Goal: Information Seeking & Learning: Learn about a topic

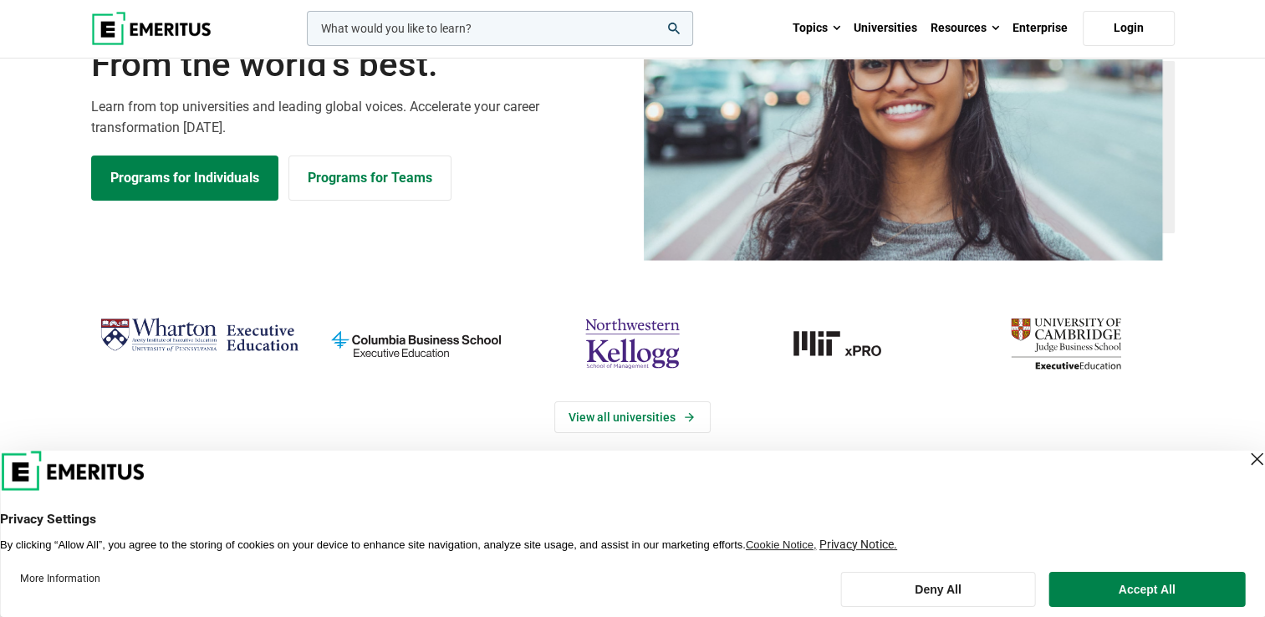
scroll to position [156, 0]
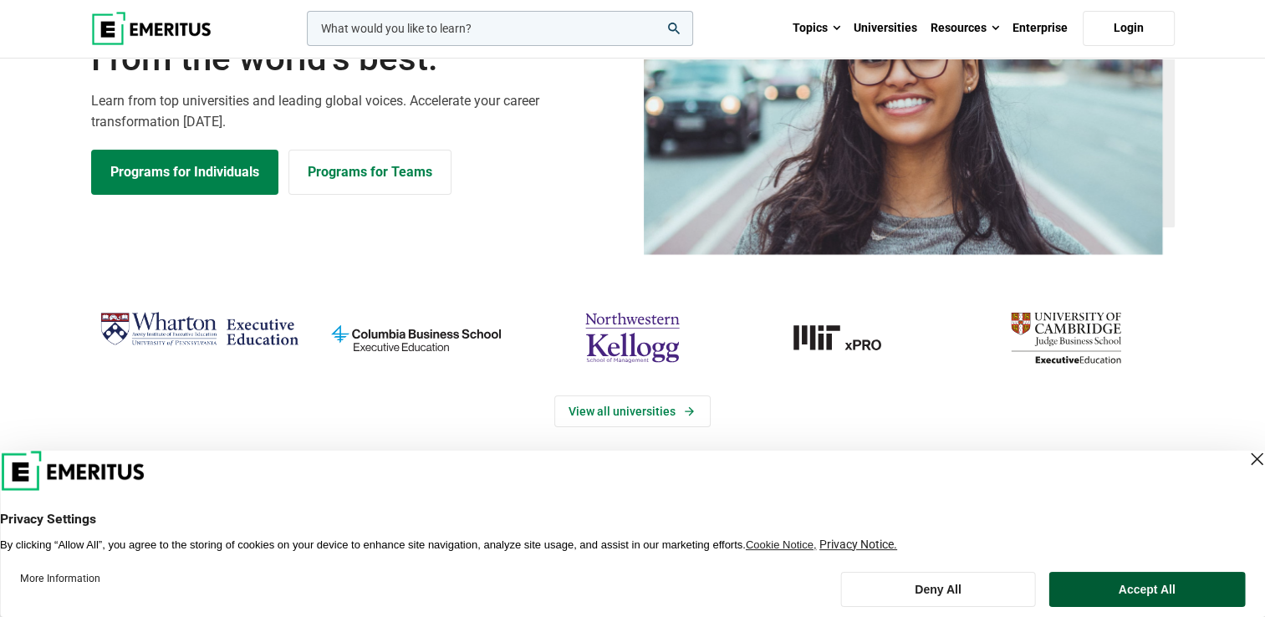
click at [1120, 586] on button "Accept All" at bounding box center [1146, 589] width 196 height 35
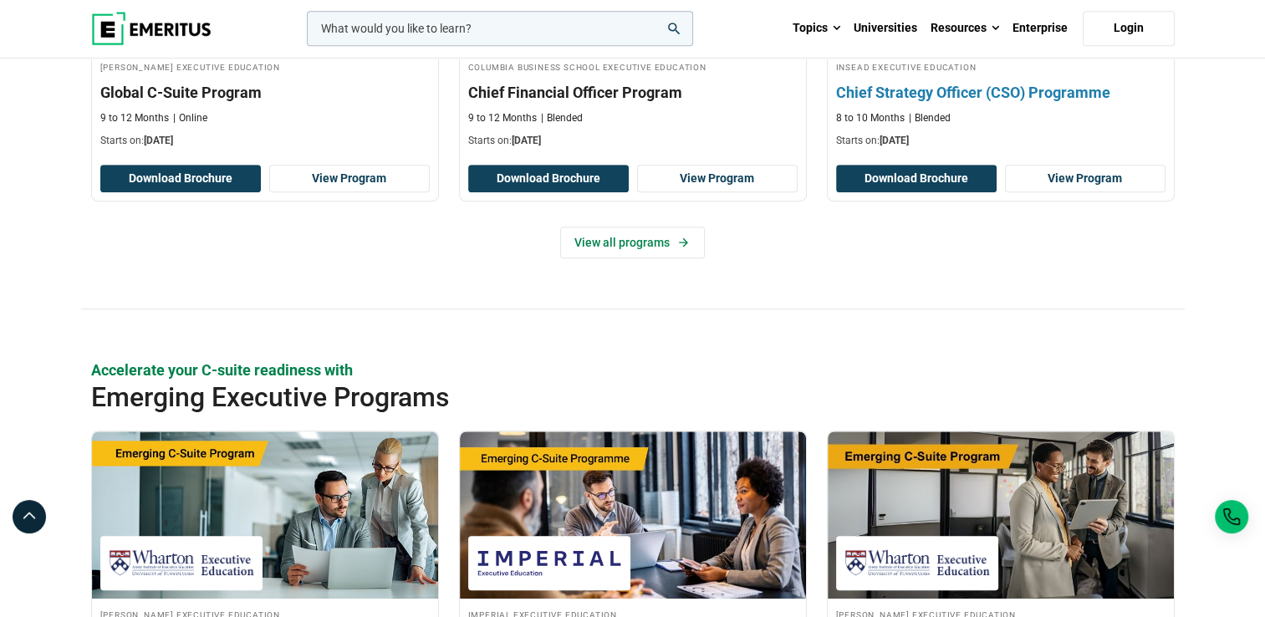
scroll to position [876, 0]
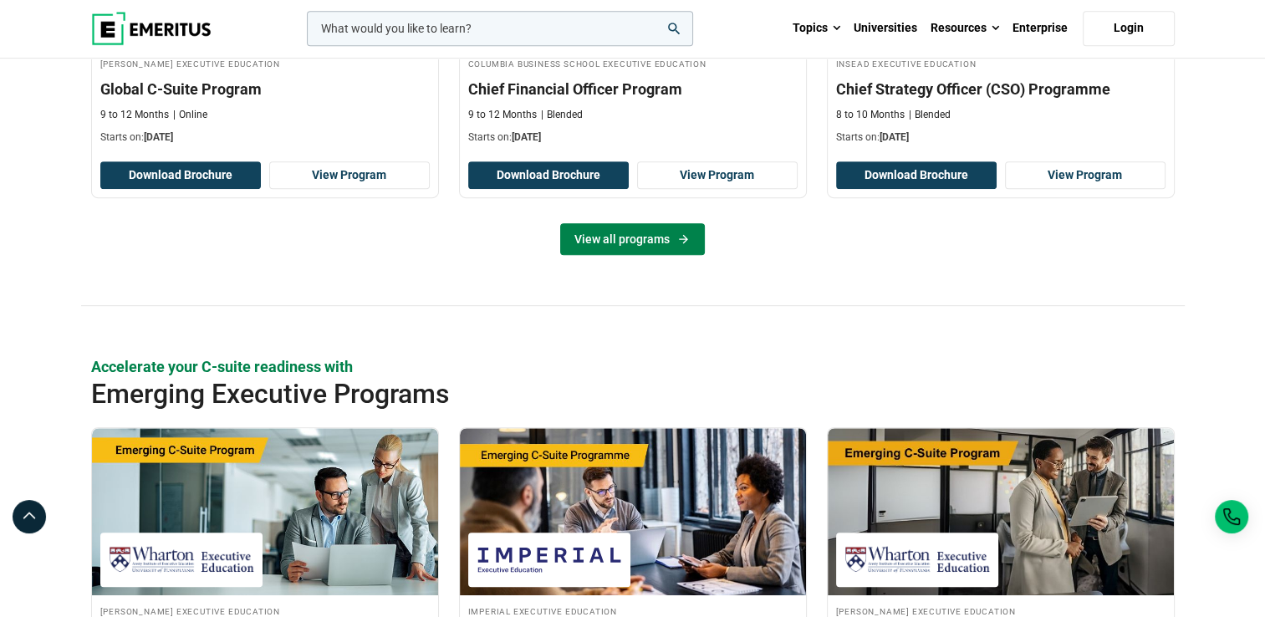
click at [654, 241] on link "View all programs" at bounding box center [632, 239] width 145 height 32
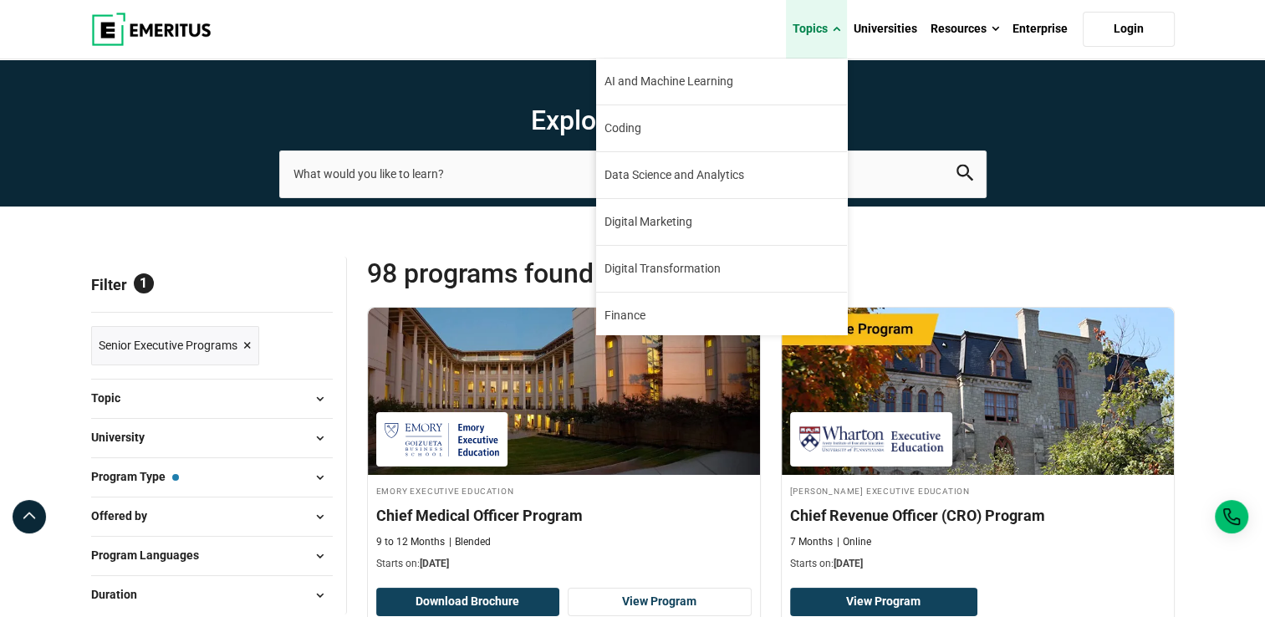
click at [816, 32] on link "Topics" at bounding box center [816, 29] width 61 height 59
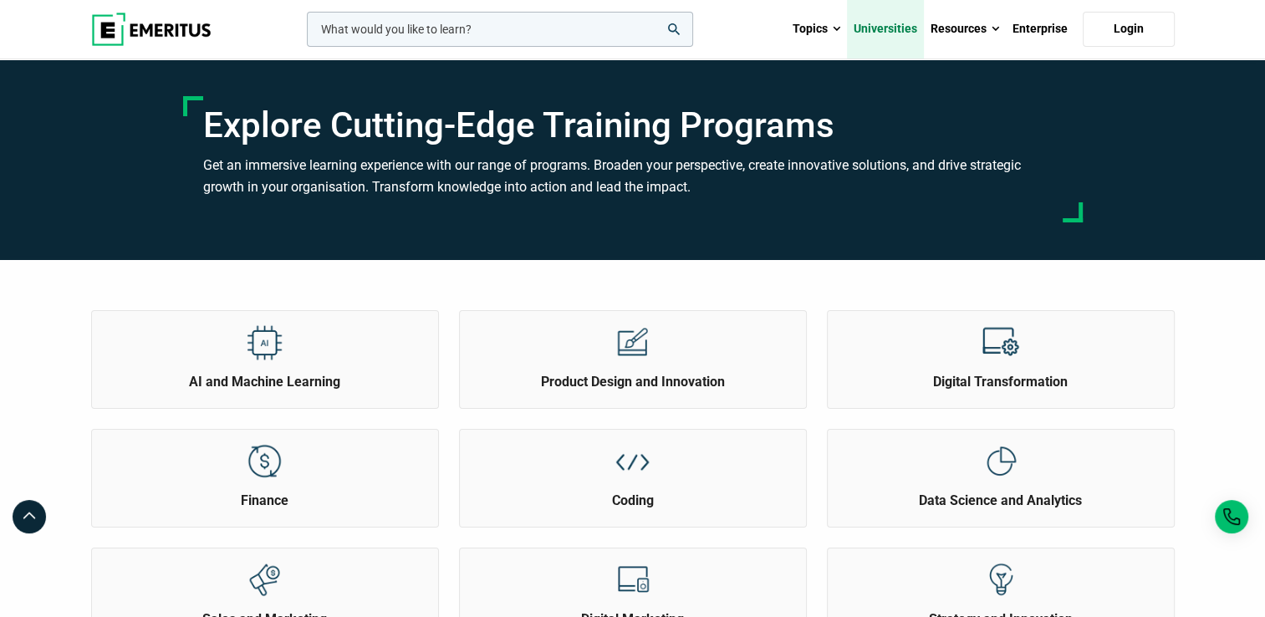
click at [895, 23] on link "Universities" at bounding box center [885, 29] width 77 height 59
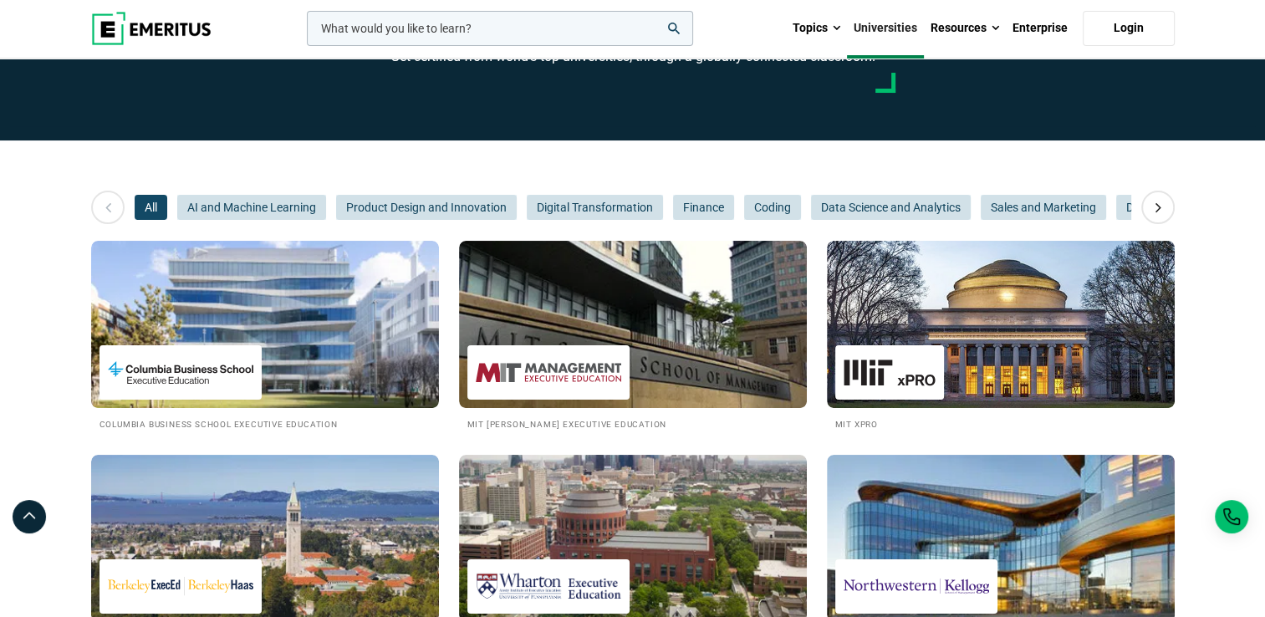
scroll to position [120, 0]
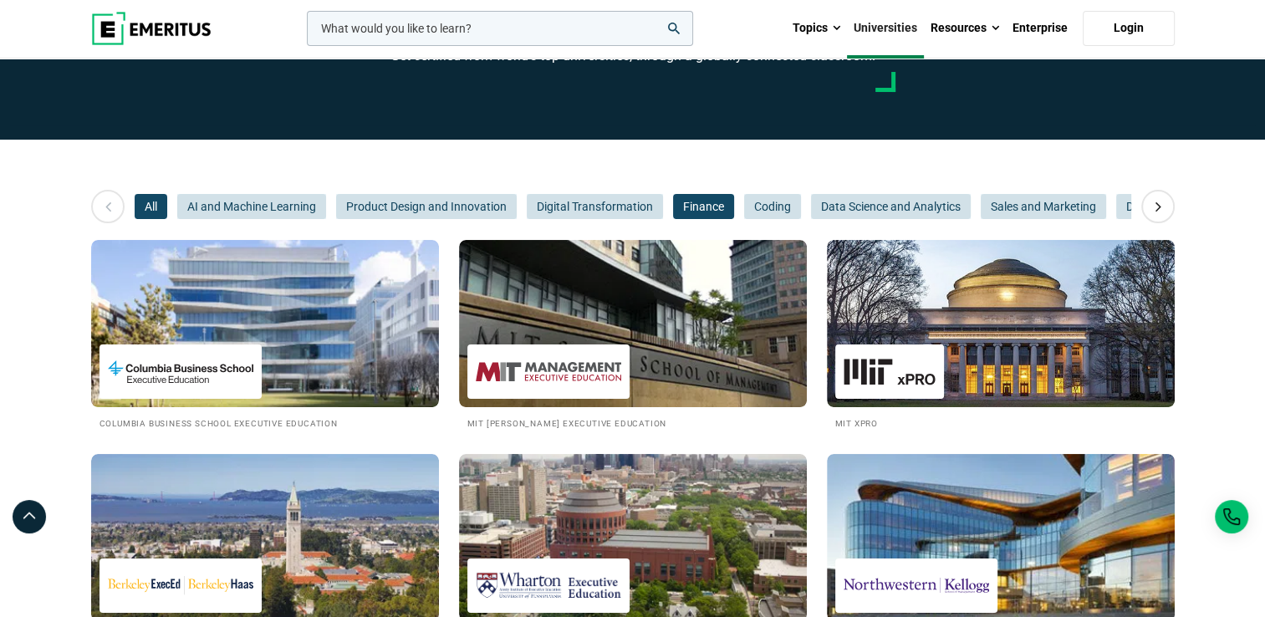
click at [719, 205] on span "Finance" at bounding box center [703, 206] width 61 height 25
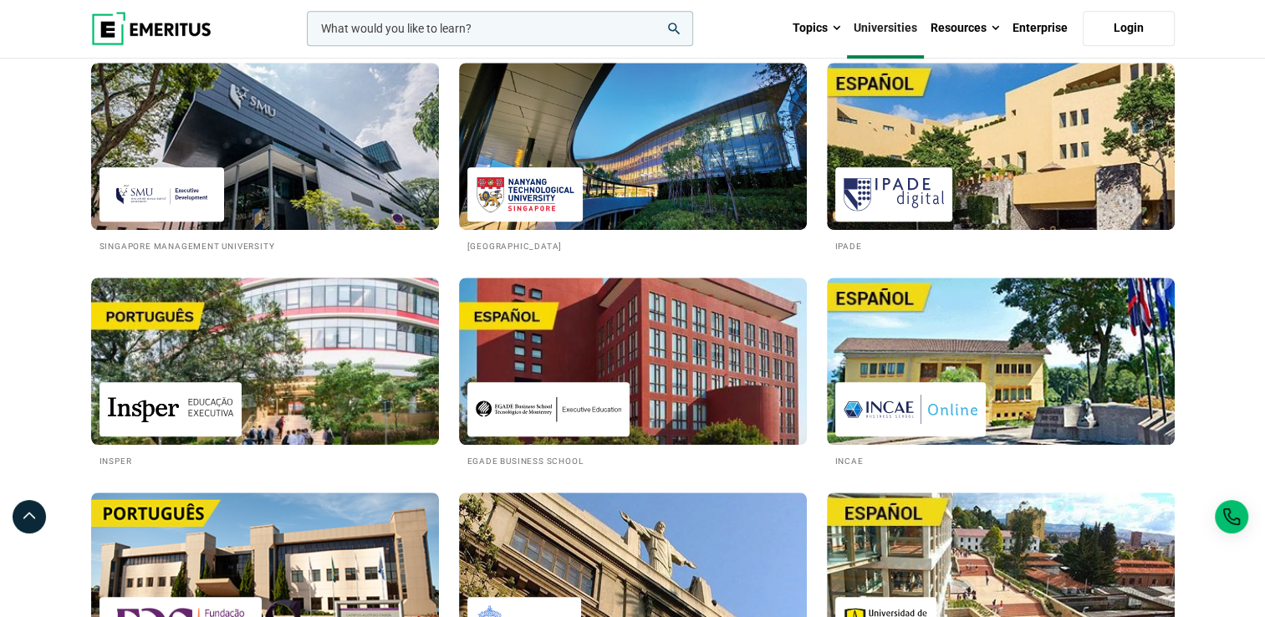
scroll to position [942, 0]
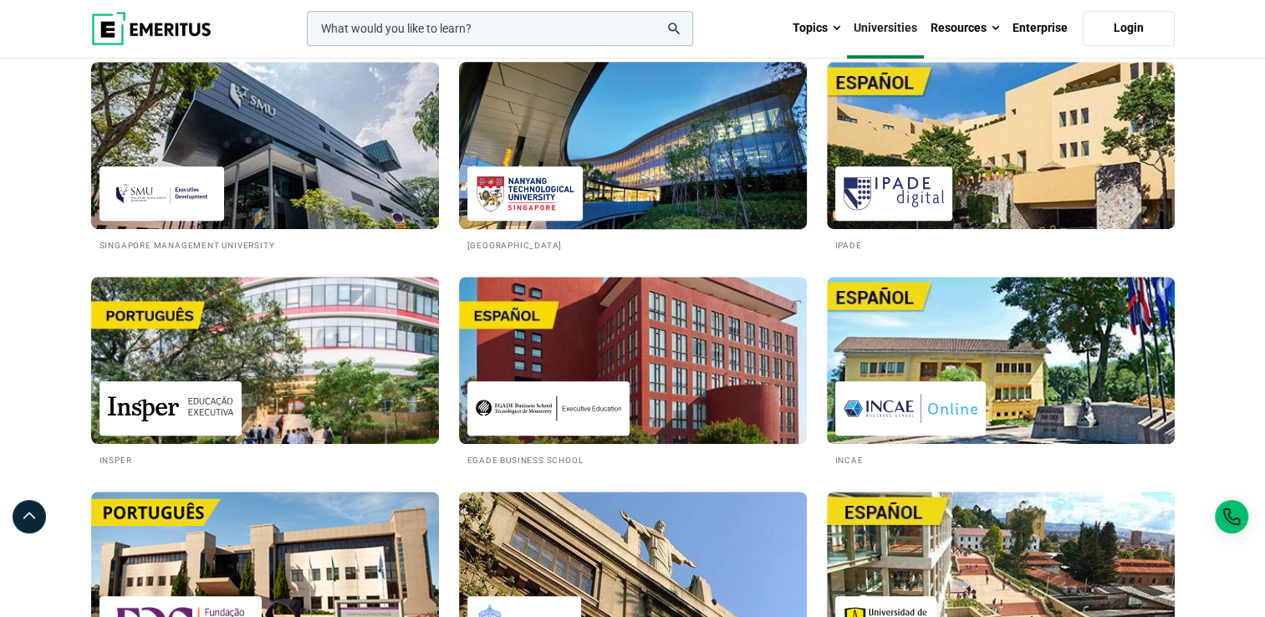
click at [727, 199] on img at bounding box center [632, 146] width 383 height 184
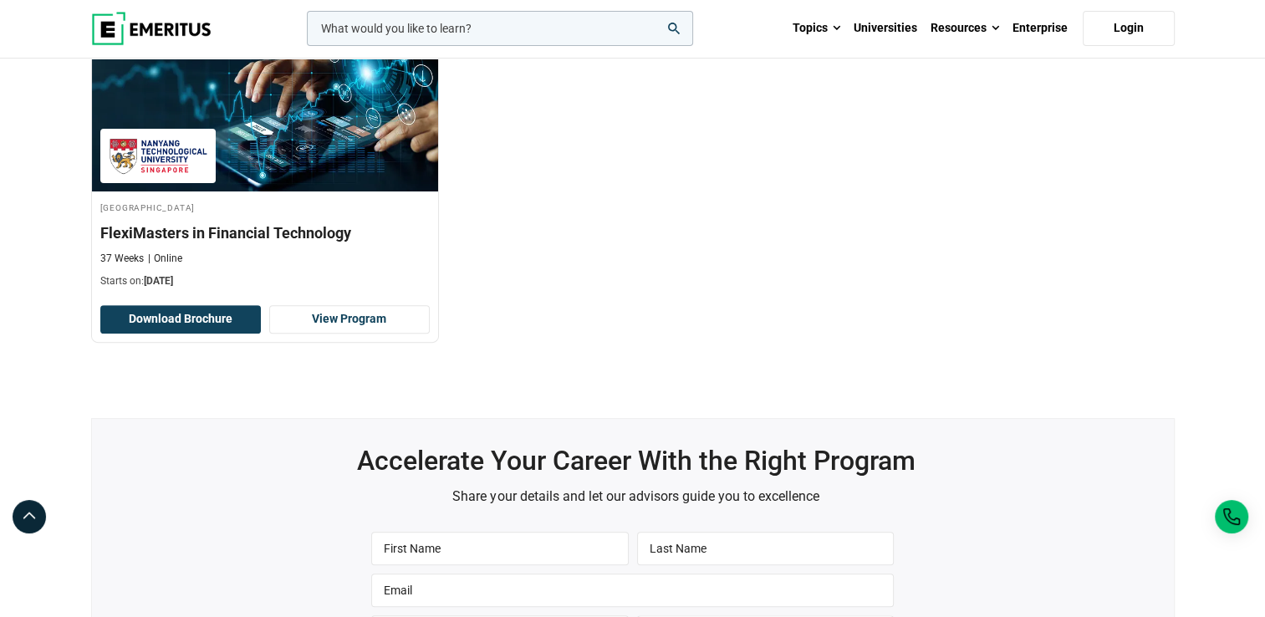
scroll to position [612, 0]
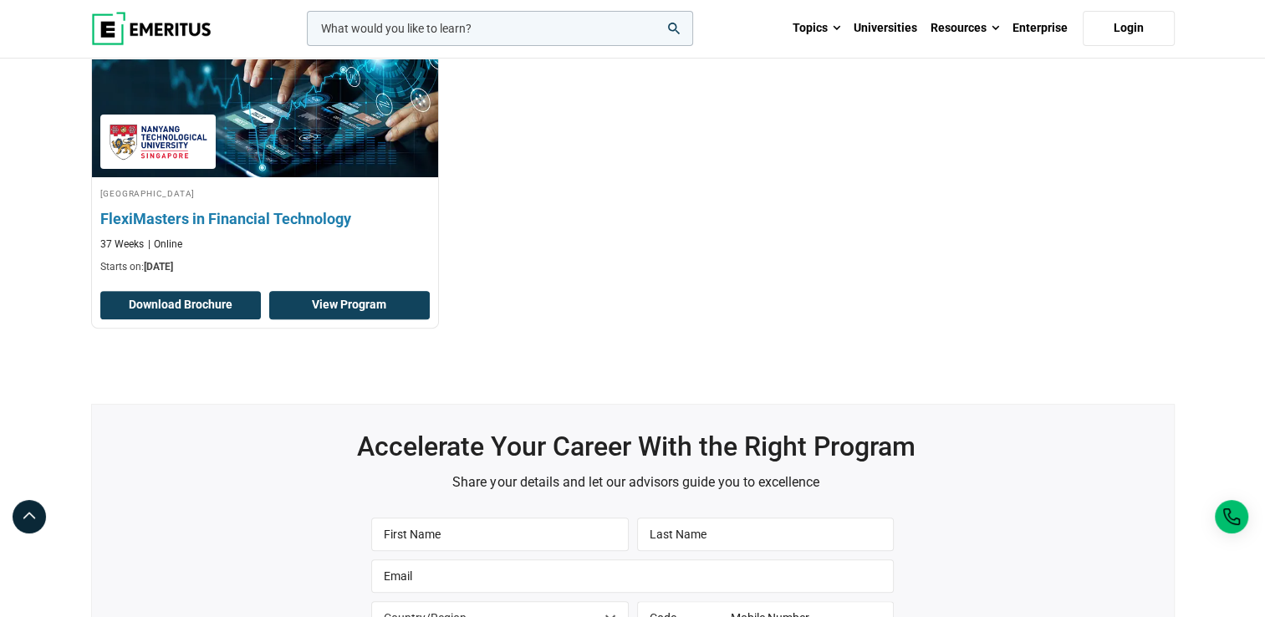
click at [356, 299] on link "View Program" at bounding box center [349, 305] width 161 height 28
